Goal: Transaction & Acquisition: Purchase product/service

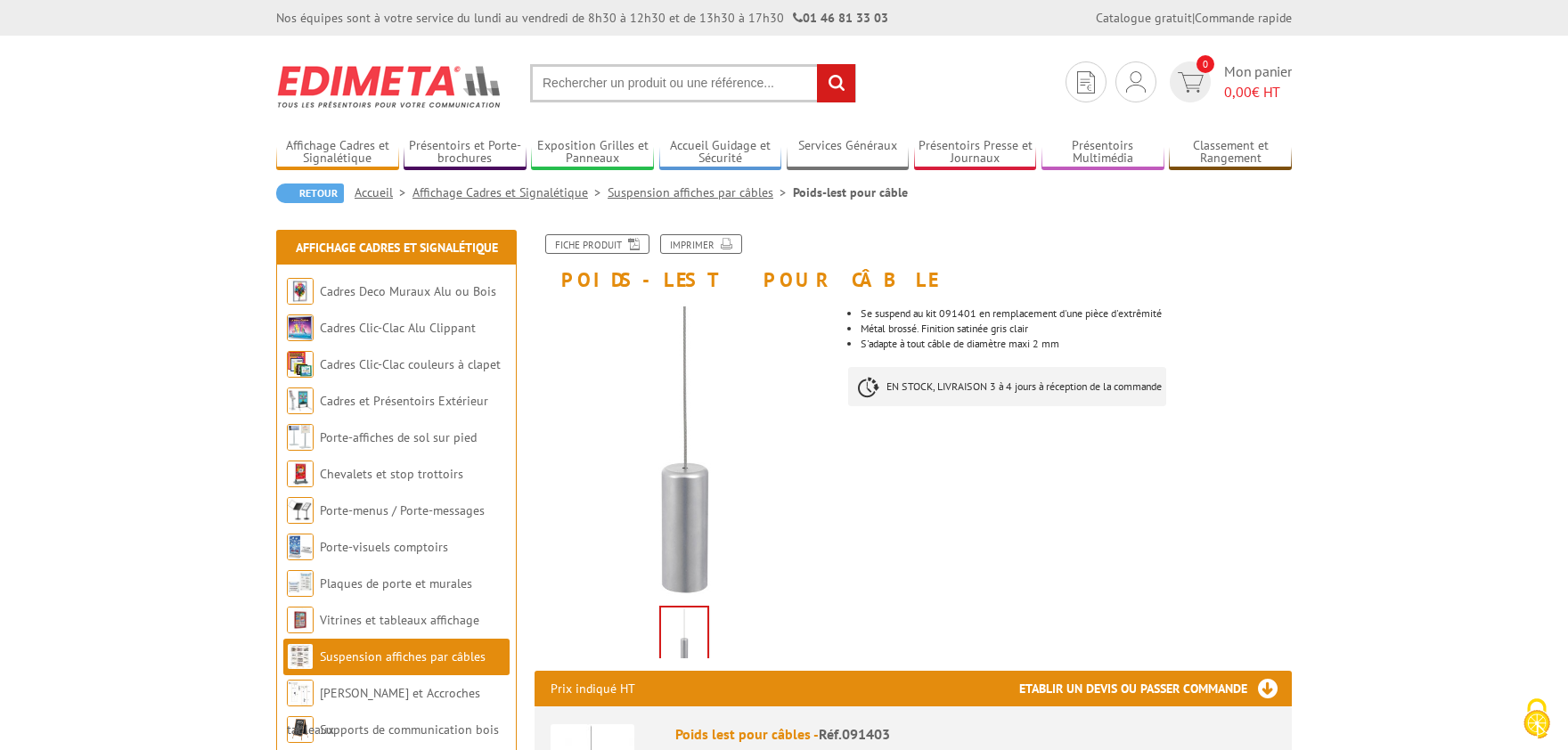
click at [594, 88] on input "text" at bounding box center [693, 83] width 326 height 38
paste input "214335"
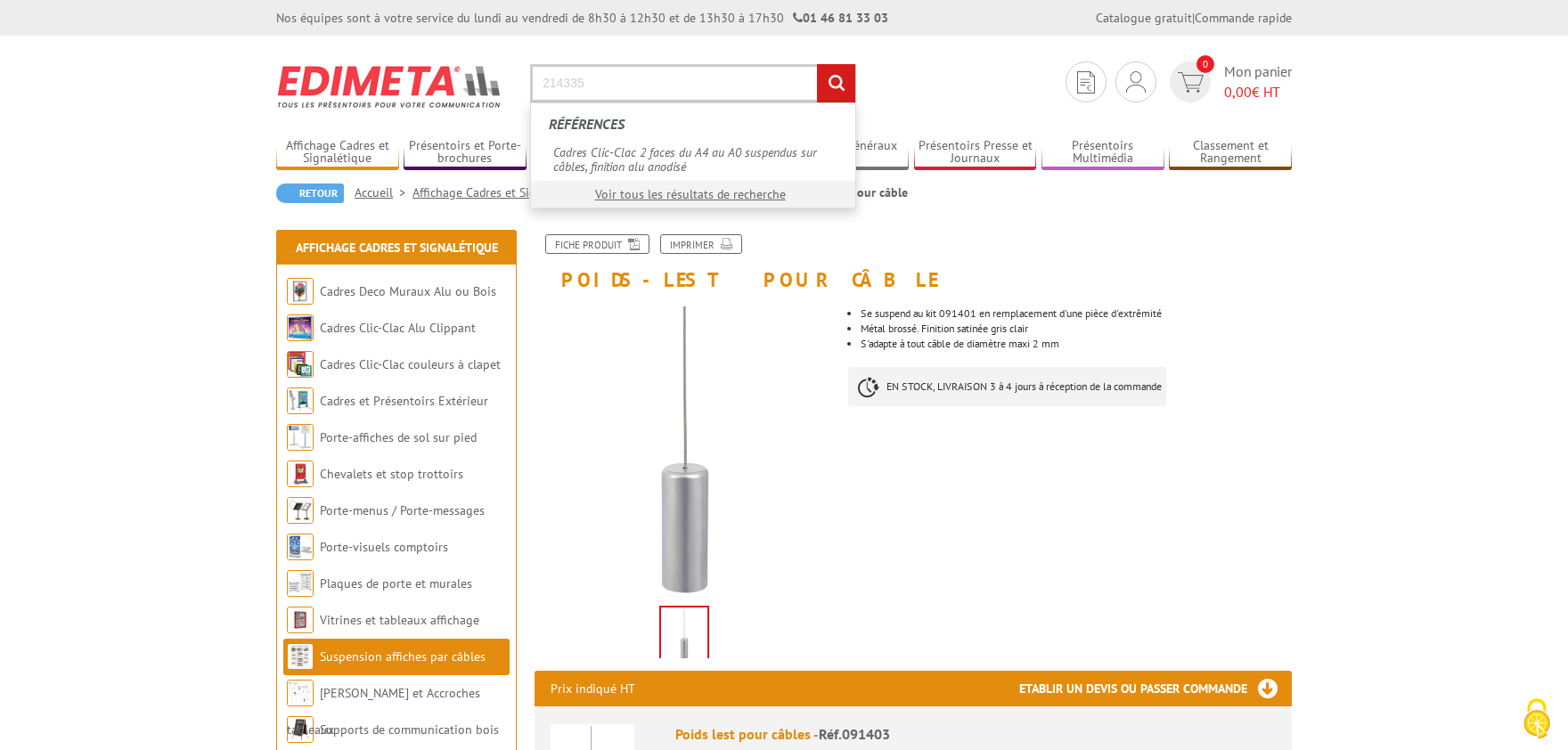
type input "214335"
click at [817, 64] on input "rechercher" at bounding box center [836, 83] width 38 height 38
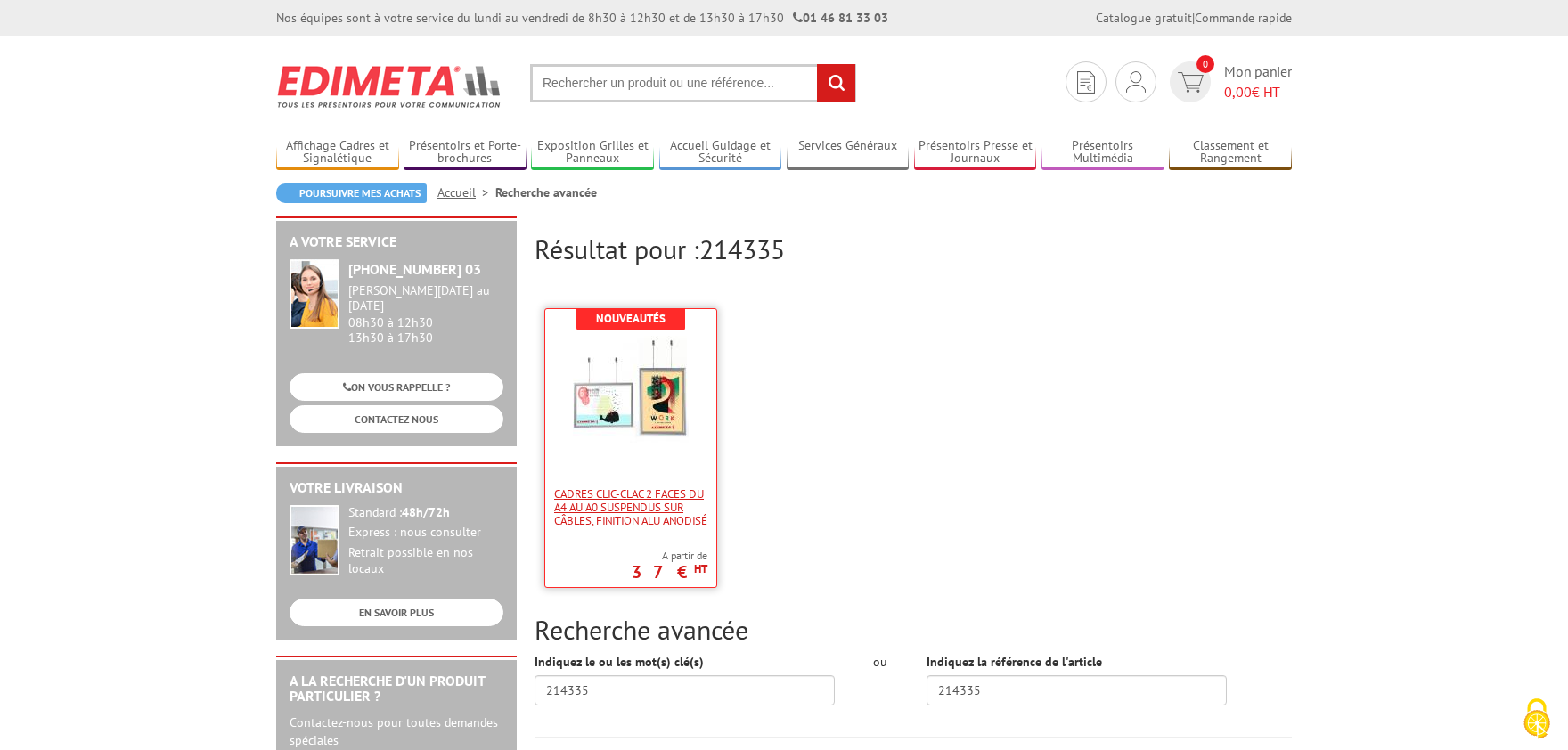
click at [632, 494] on span "Cadres Clic-Clac 2 faces du A4 au A0 suspendus sur câbles, finition alu anodisé" at bounding box center [631, 507] width 153 height 40
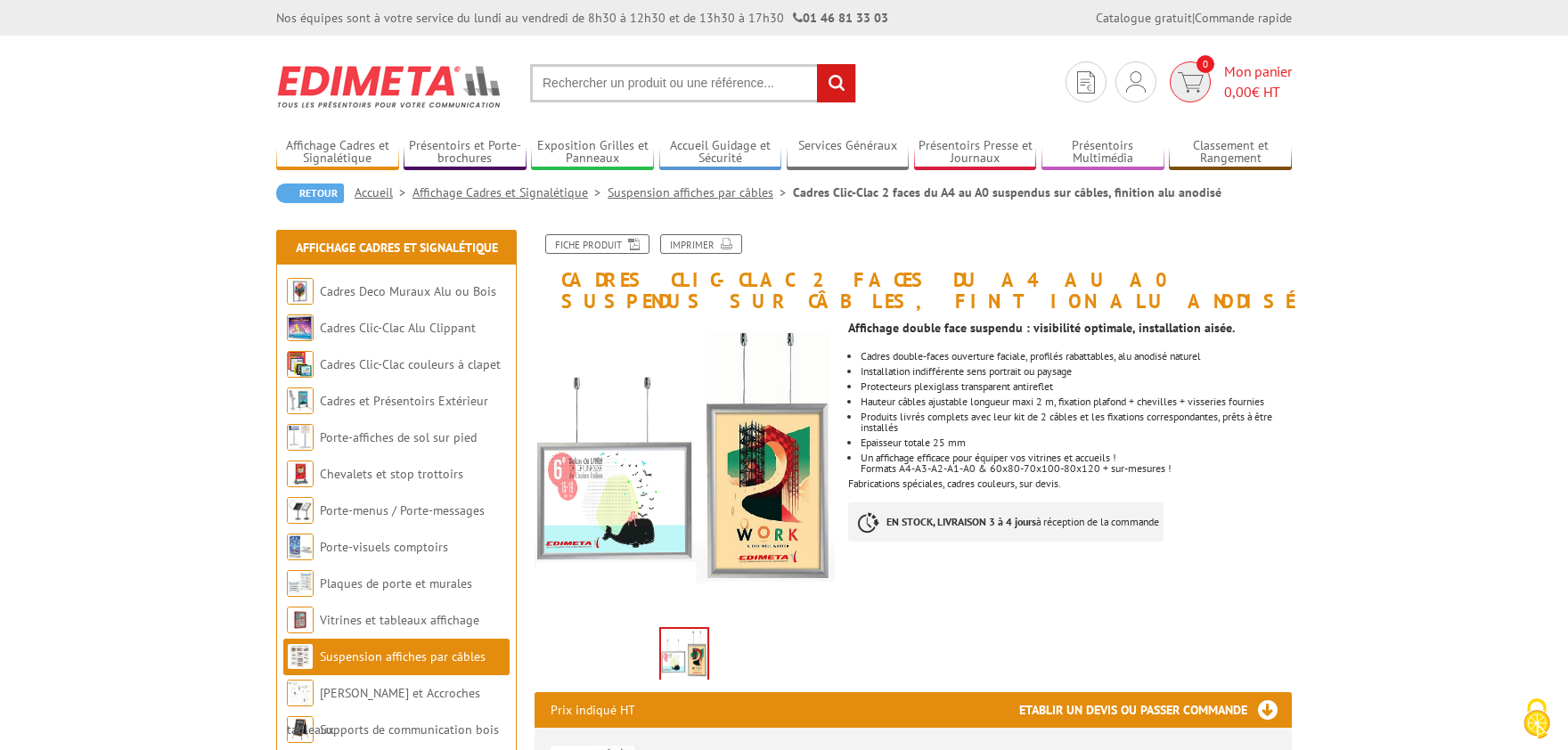
click at [1194, 88] on img at bounding box center [1191, 82] width 26 height 20
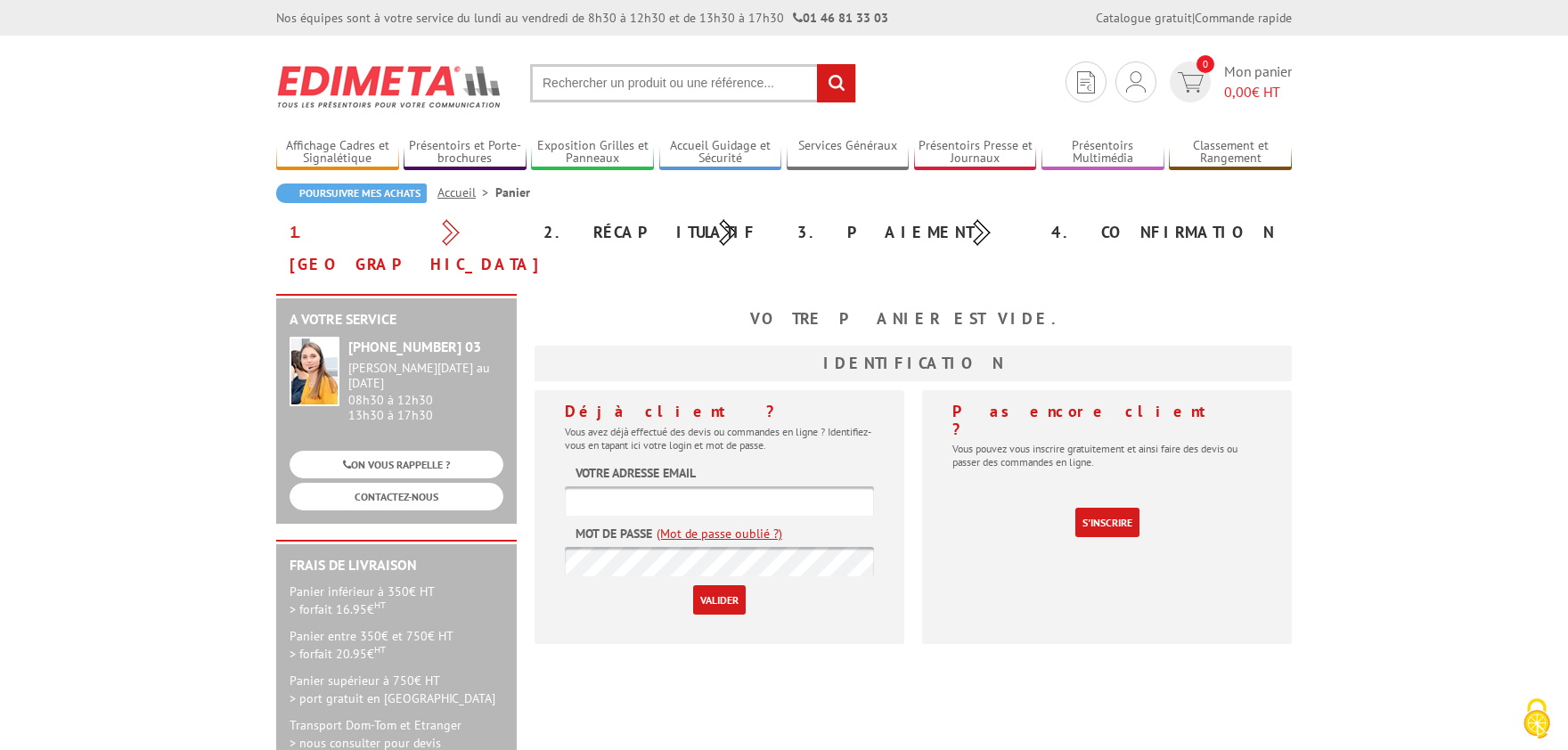
click at [676, 486] on input "text" at bounding box center [719, 501] width 309 height 29
click at [740, 486] on input "text" at bounding box center [719, 501] width 309 height 29
paste input "florence.maudouit@saint-ave.fr"
type input "florence.maudouit@saint-ave.fr"
click at [722, 585] on input "Valider" at bounding box center [720, 599] width 53 height 29
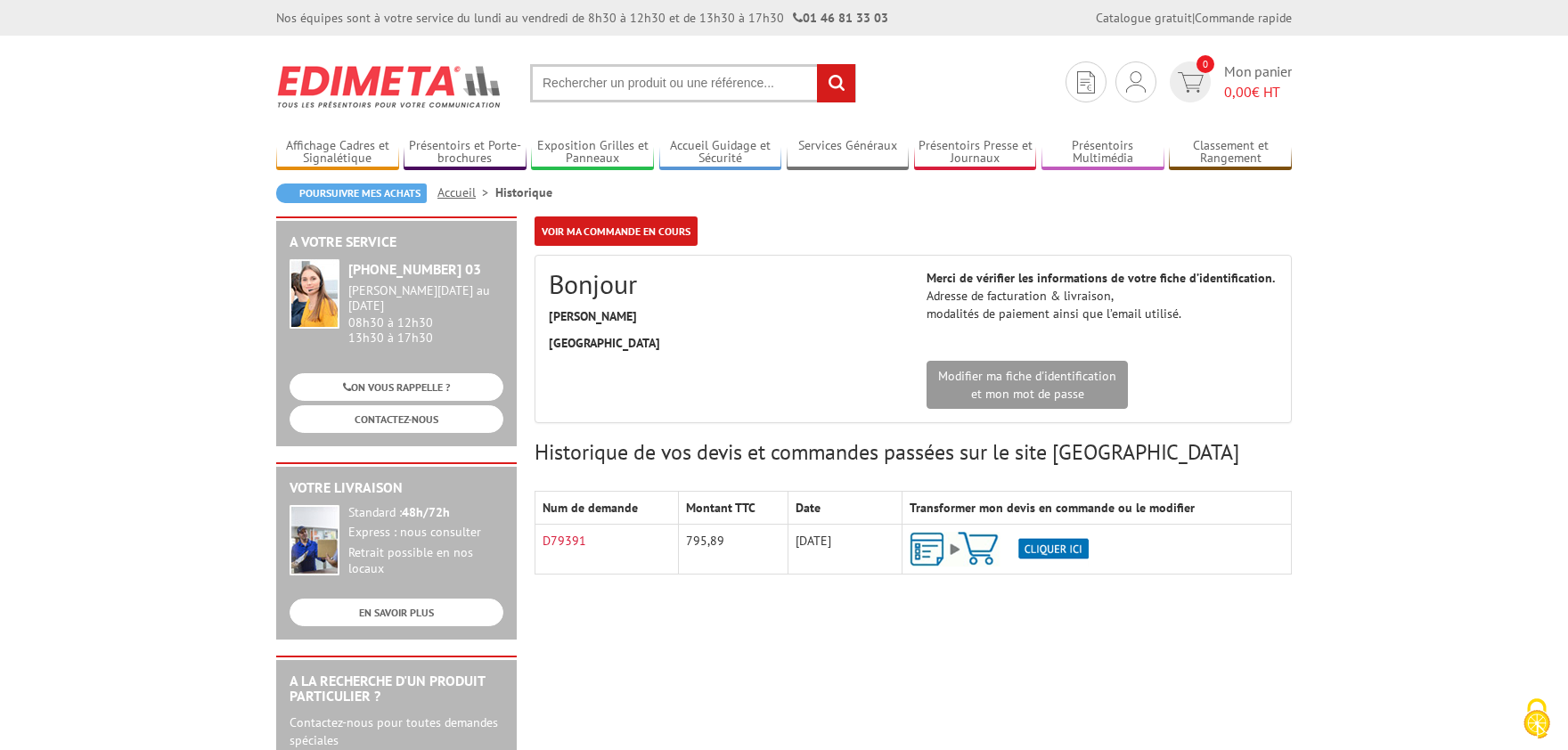
click at [1046, 554] on img at bounding box center [999, 549] width 179 height 35
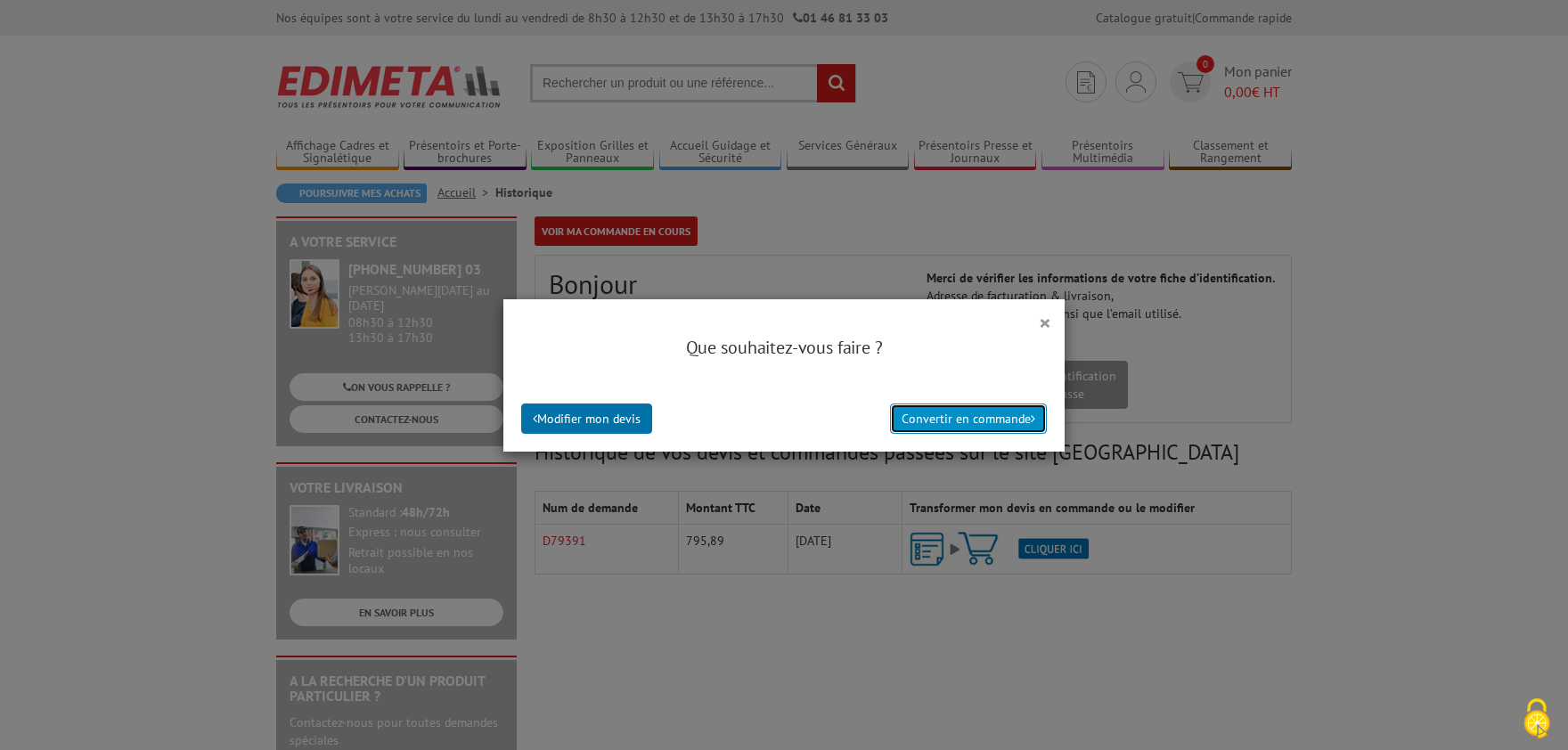
click at [989, 420] on button "Convertir en commande" at bounding box center [968, 418] width 157 height 30
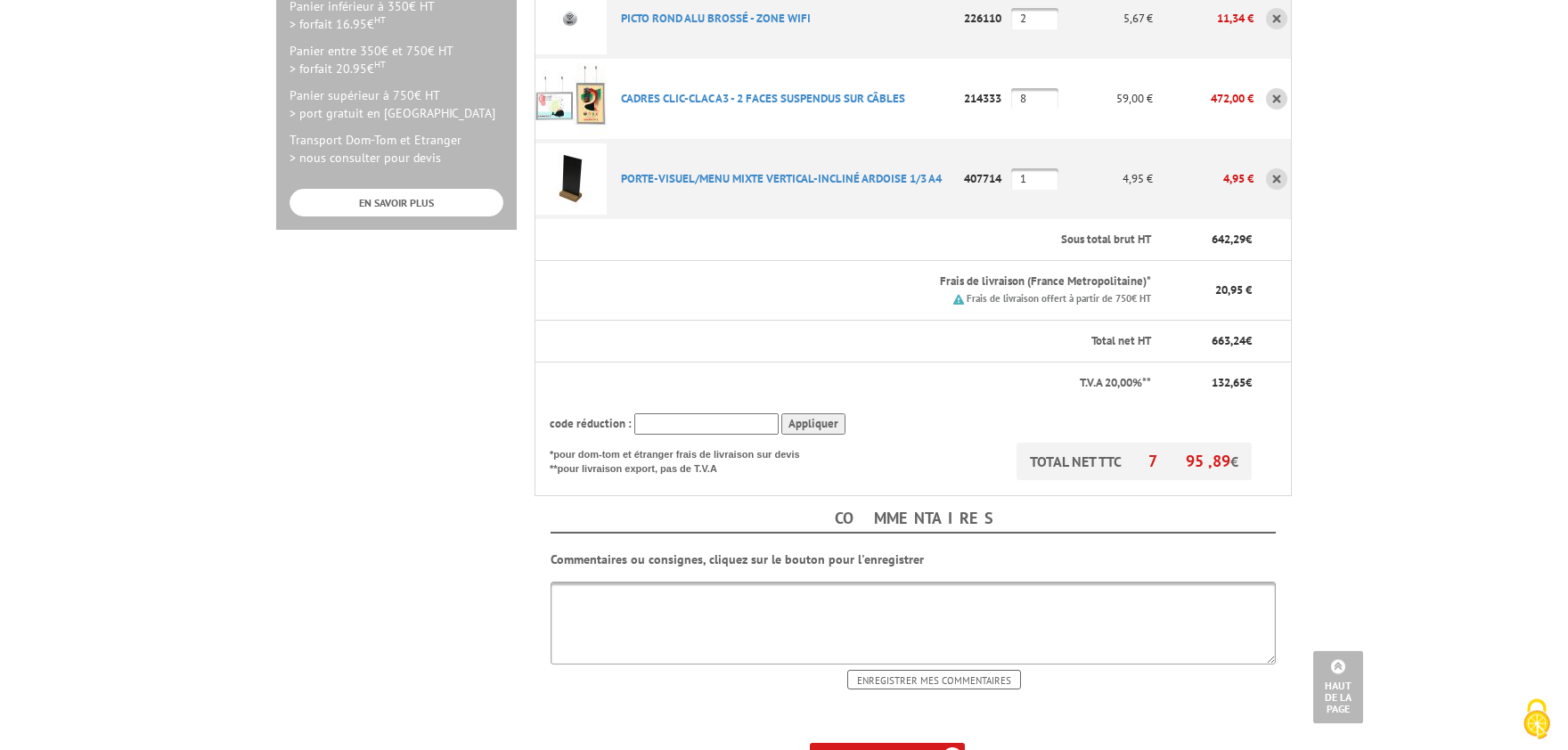
scroll to position [588, 0]
click at [629, 579] on textarea at bounding box center [913, 620] width 726 height 83
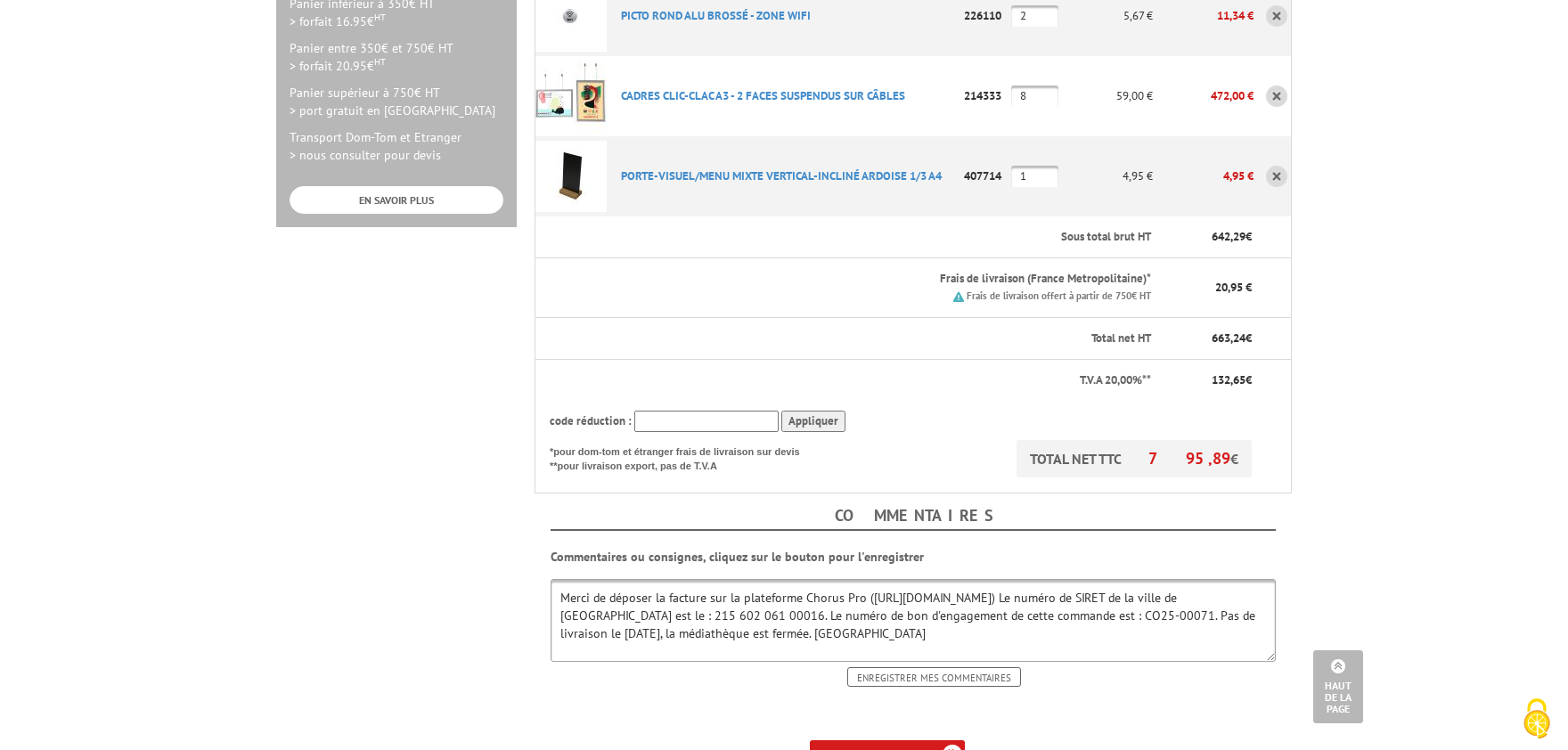
type textarea "Merci de déposer la facture sur la plateforme Chorus Pro (https://chorus-pro.go…"
click at [896, 667] on input "Enregistrer mes commentaires" at bounding box center [935, 676] width 173 height 19
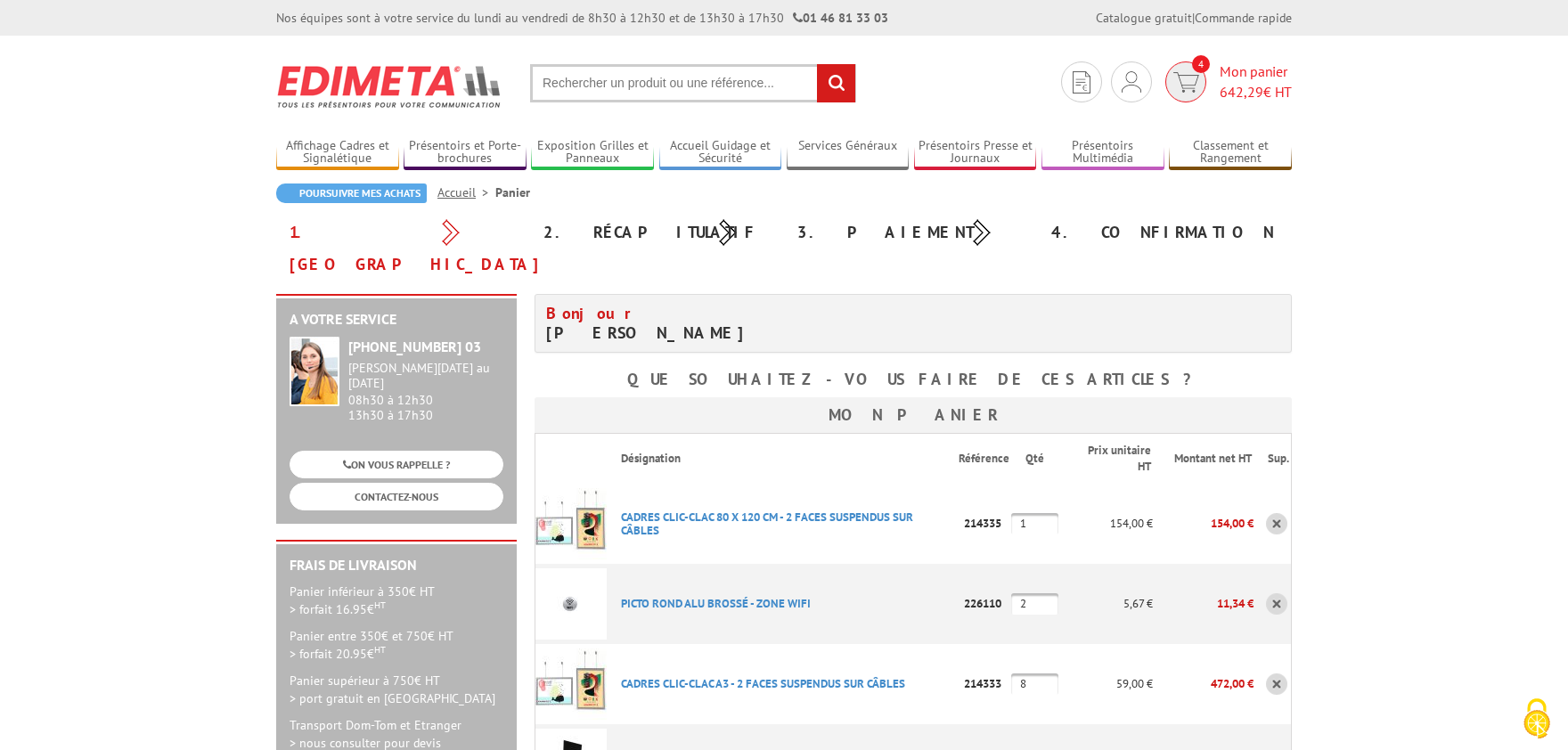
click at [1198, 75] on span "4" at bounding box center [1186, 81] width 41 height 41
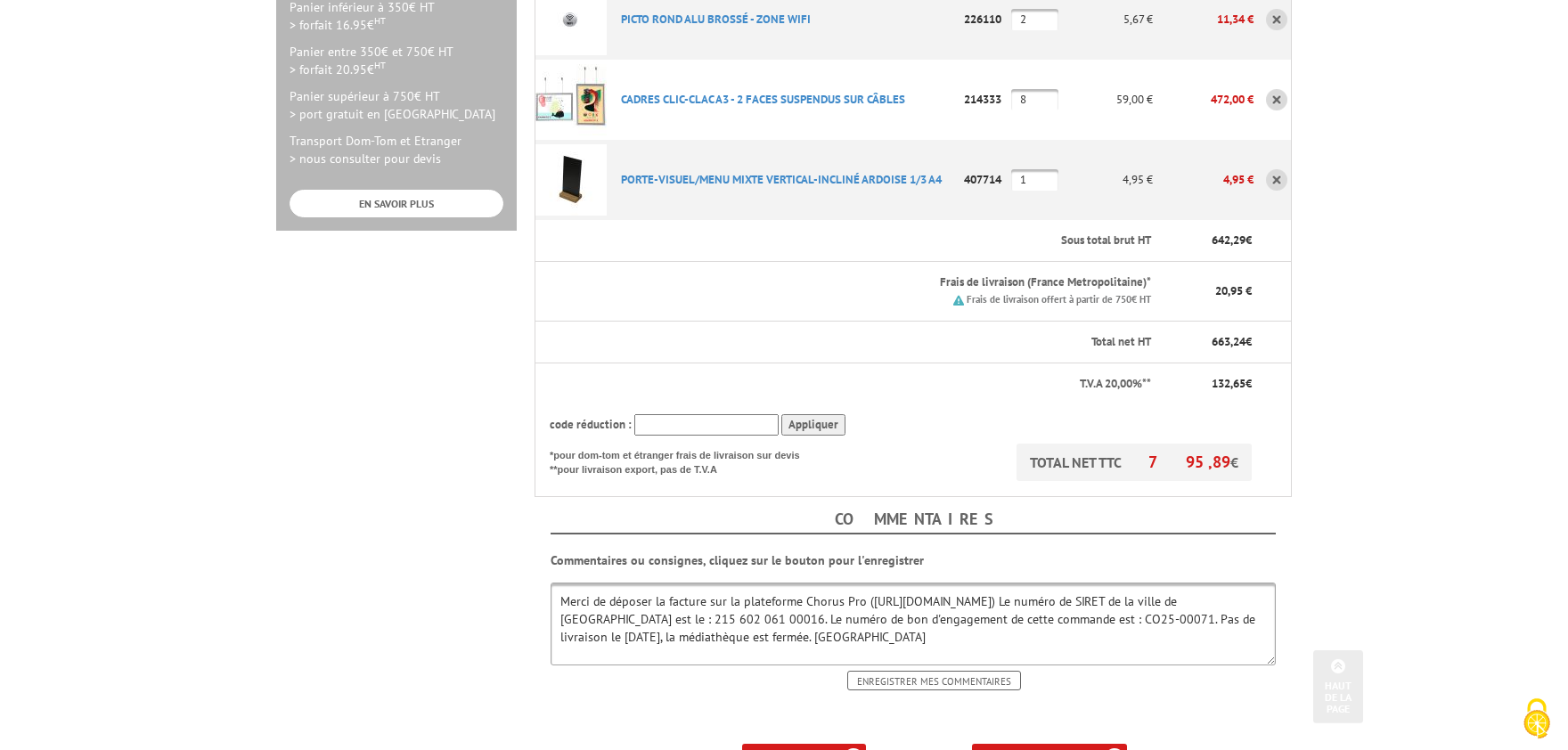
scroll to position [588, 0]
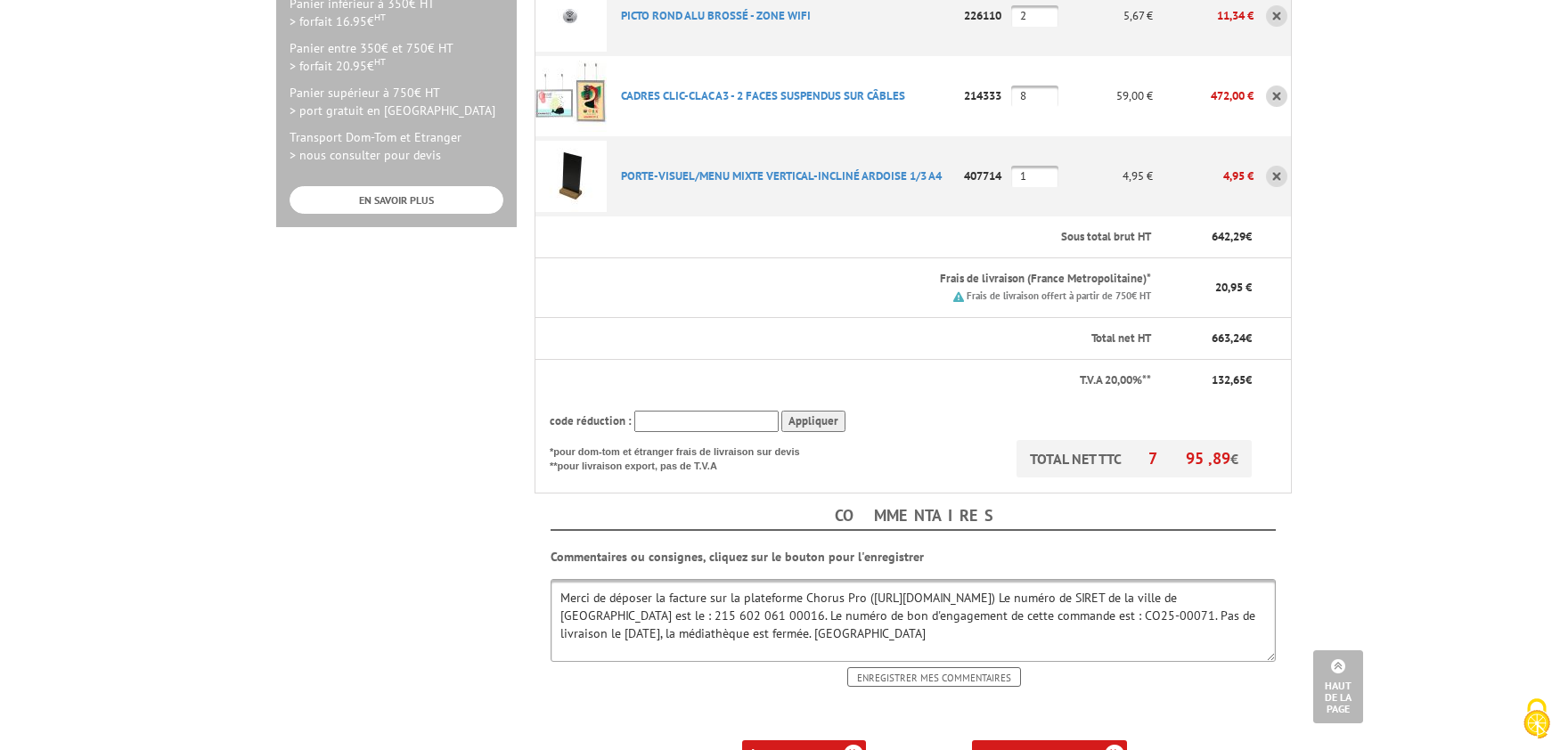
click at [1077, 748] on b "ma commande" at bounding box center [1054, 755] width 74 height 14
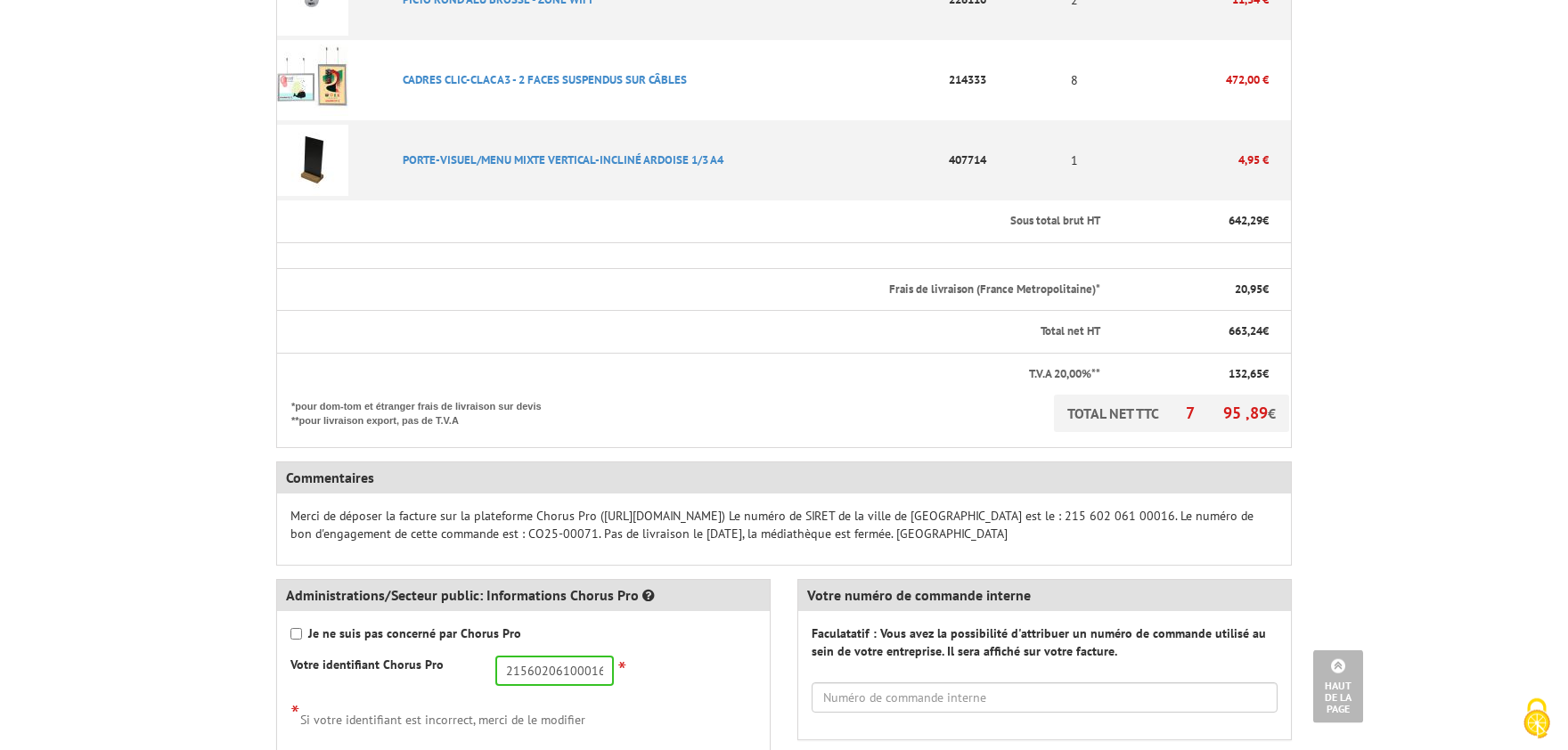
scroll to position [686, 0]
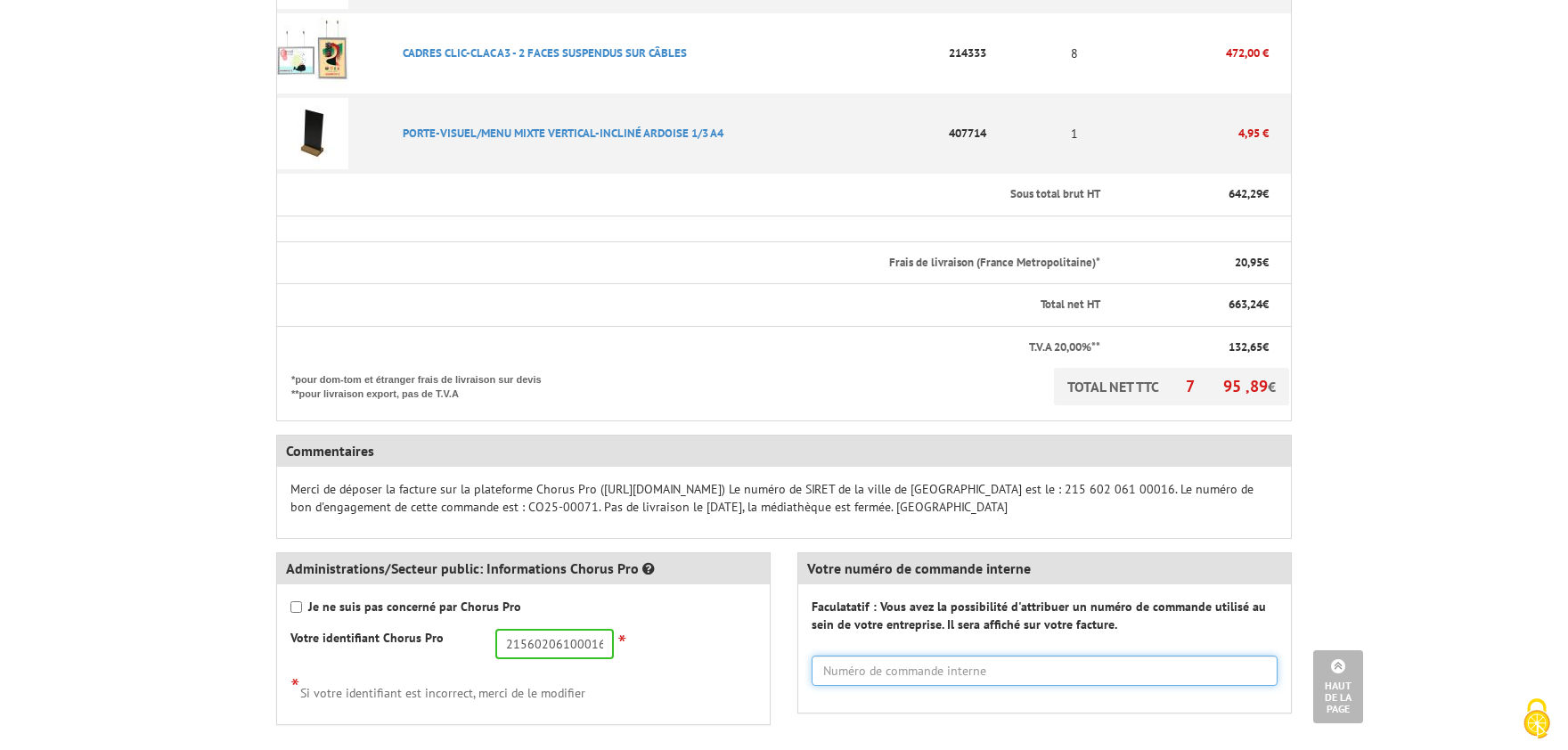
click at [968, 656] on input "text" at bounding box center [1044, 671] width 466 height 30
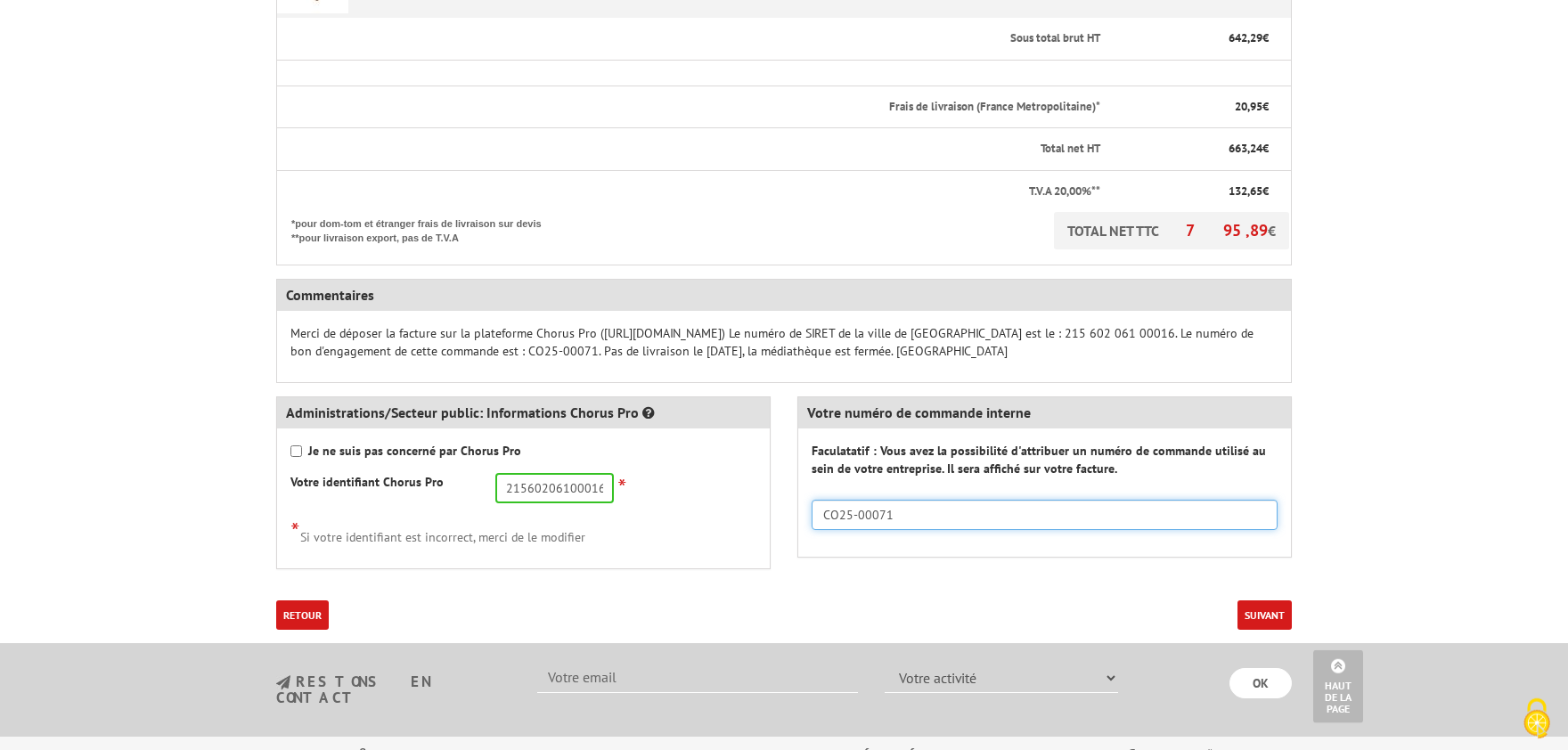
scroll to position [882, 0]
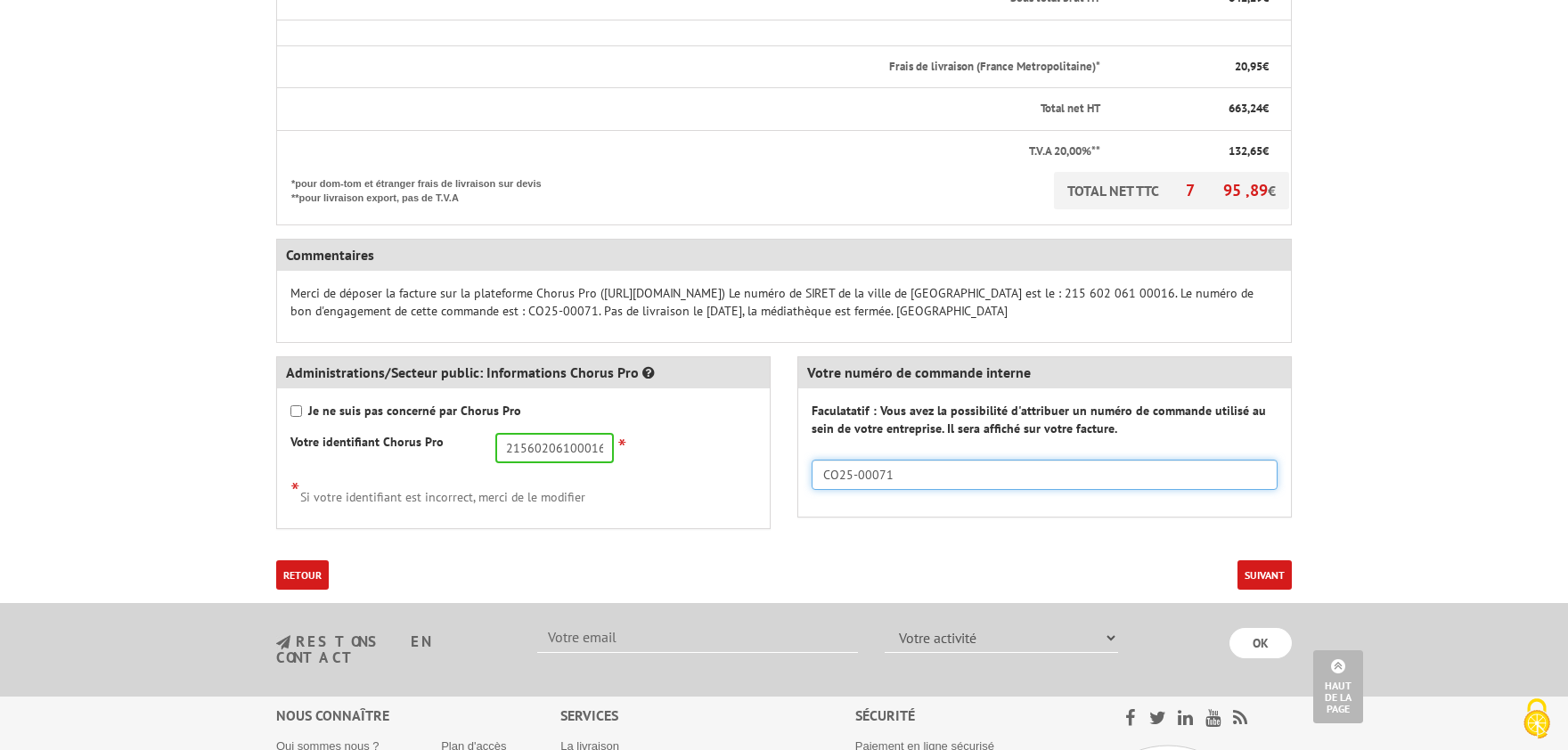
type input "CO25-00071"
click at [1275, 560] on button "Suivant" at bounding box center [1265, 575] width 55 height 29
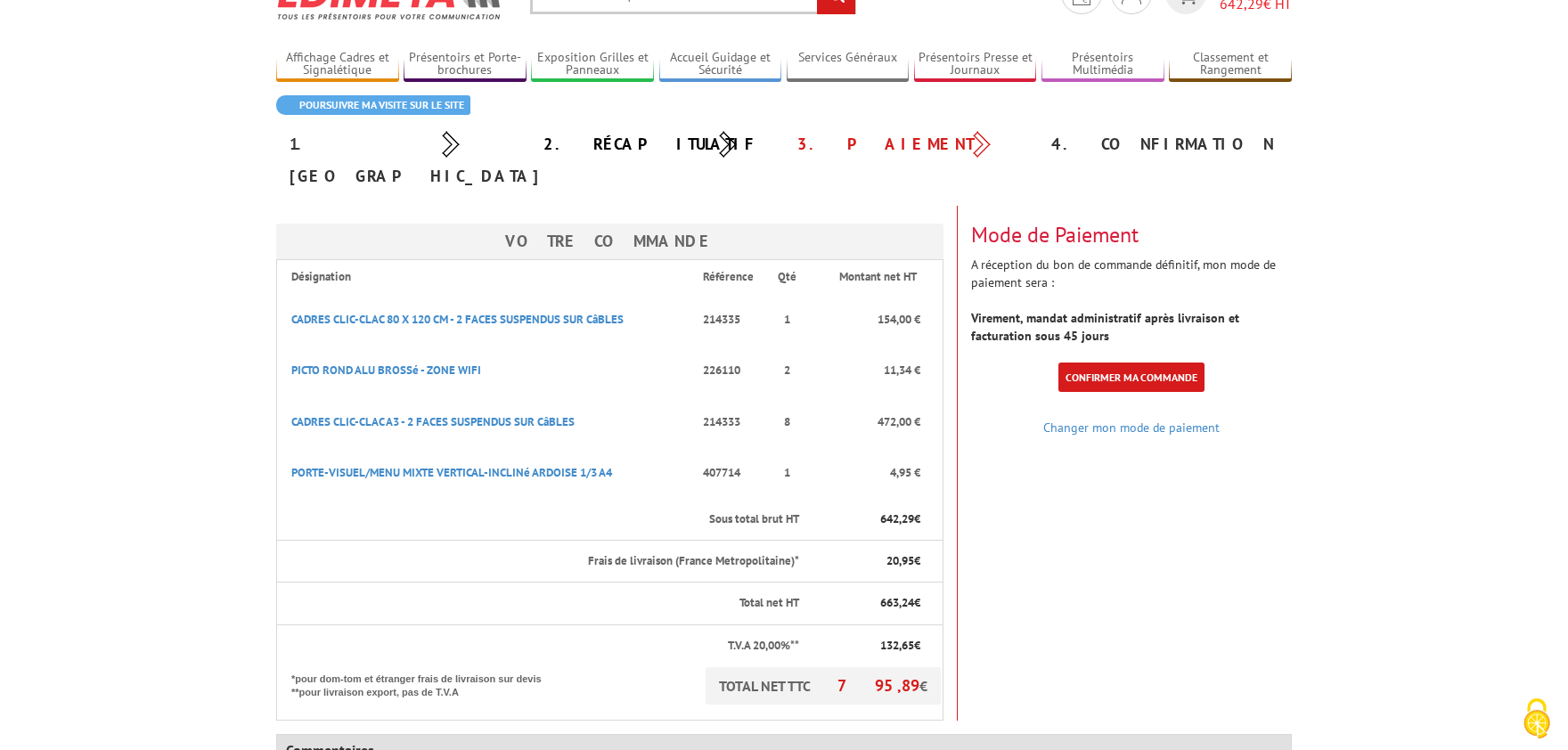
scroll to position [98, 0]
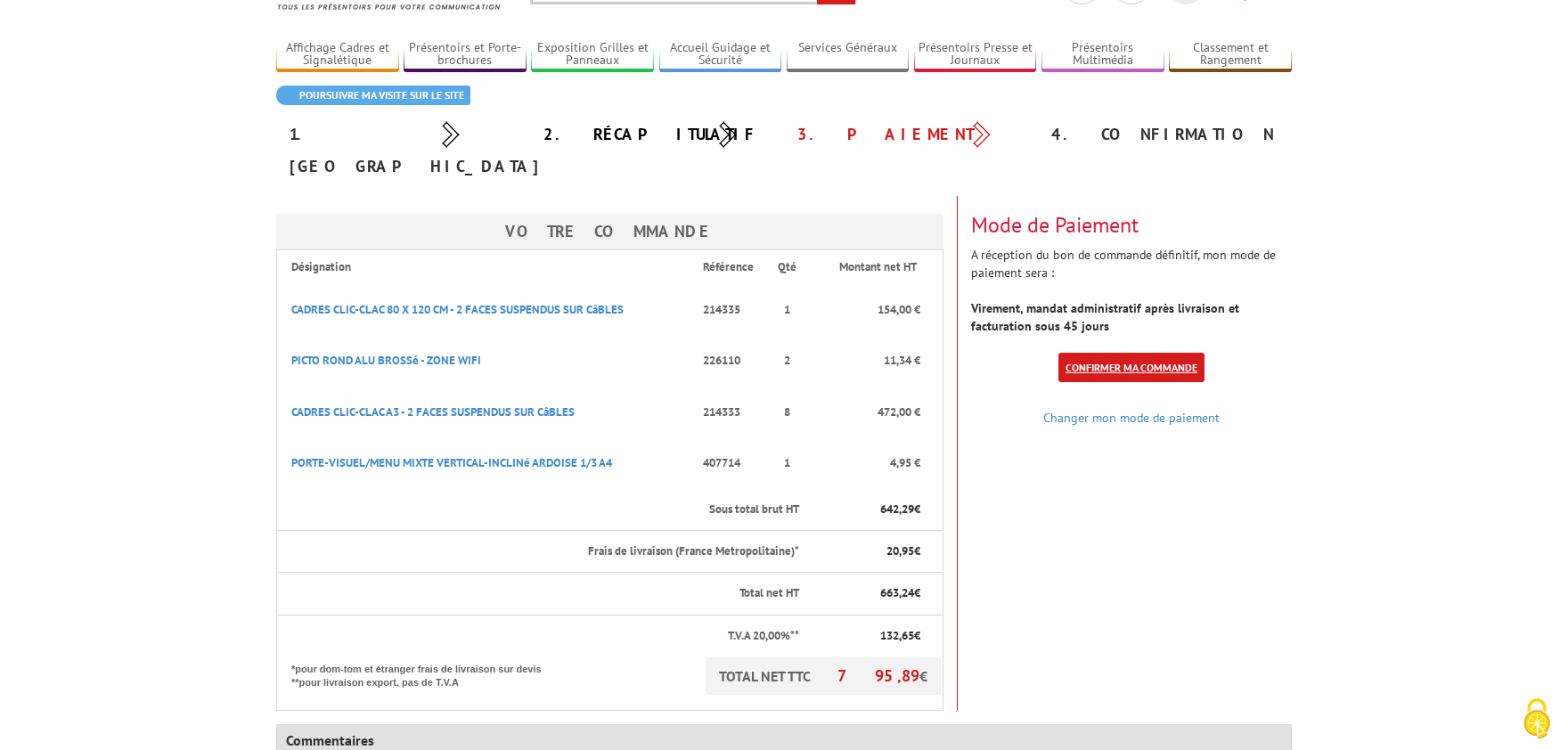
click at [1086, 353] on link "Confirmer ma commande" at bounding box center [1132, 368] width 146 height 29
